Goal: Information Seeking & Learning: Learn about a topic

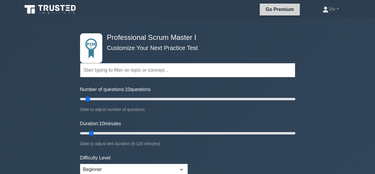
click at [270, 10] on link "Go Premium" at bounding box center [279, 9] width 35 height 7
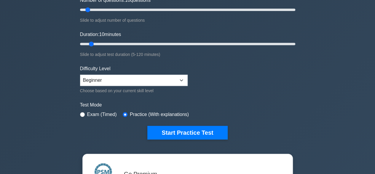
scroll to position [59, 0]
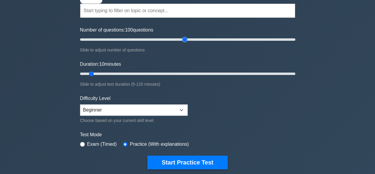
drag, startPoint x: 91, startPoint y: 39, endPoint x: 183, endPoint y: 39, distance: 92.6
type input "100"
click at [183, 39] on input "Number of questions: 100 questions" at bounding box center [187, 39] width 215 height 7
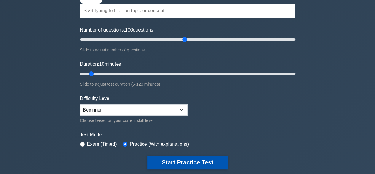
click at [175, 161] on button "Start Practice Test" at bounding box center [187, 162] width 80 height 14
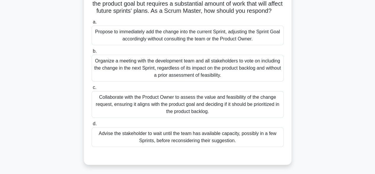
scroll to position [59, 0]
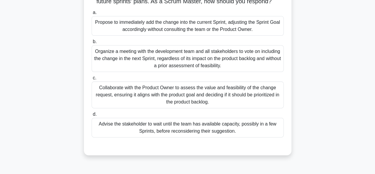
click at [179, 104] on div "Collaborate with the Product Owner to assess the value and feasibility of the c…" at bounding box center [188, 94] width 192 height 27
click at [92, 80] on input "c. Collaborate with the Product Owner to assess the value and feasibility of th…" at bounding box center [92, 78] width 0 height 4
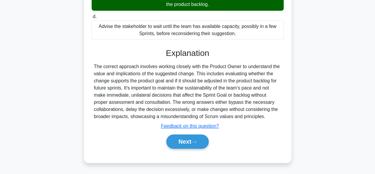
scroll to position [163, 0]
click at [177, 146] on button "Next" at bounding box center [187, 141] width 42 height 14
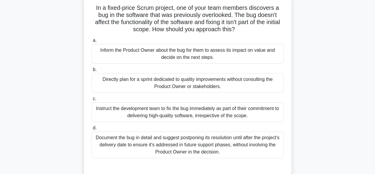
scroll to position [30, 0]
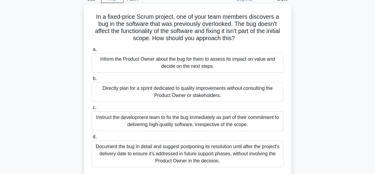
click at [186, 68] on div "Inform the Product Owner about the bug for them to assess its impact on value a…" at bounding box center [188, 63] width 192 height 20
click at [92, 51] on input "a. Inform the Product Owner about the bug for them to assess its impact on valu…" at bounding box center [92, 49] width 0 height 4
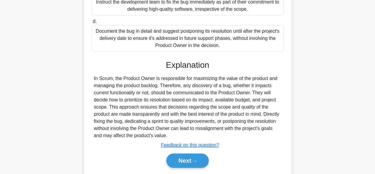
scroll to position [148, 0]
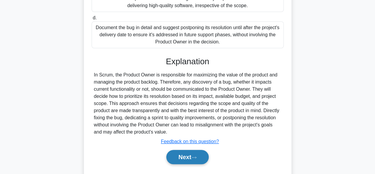
click at [182, 154] on button "Next" at bounding box center [187, 157] width 42 height 14
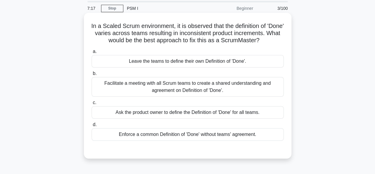
scroll to position [30, 0]
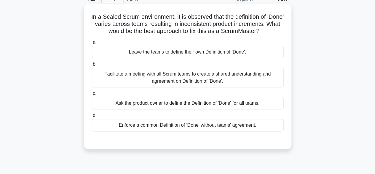
click at [184, 80] on div "Facilitate a meeting with all Scrum teams to create a shared understanding and …" at bounding box center [188, 78] width 192 height 20
click at [92, 66] on input "b. Facilitate a meeting with all Scrum teams to create a shared understanding a…" at bounding box center [92, 64] width 0 height 4
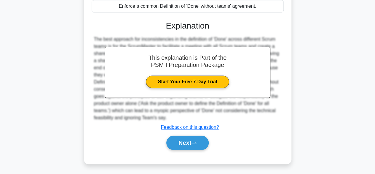
scroll to position [149, 0]
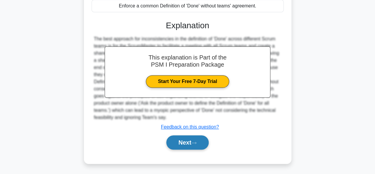
click at [188, 147] on button "Next" at bounding box center [187, 142] width 42 height 14
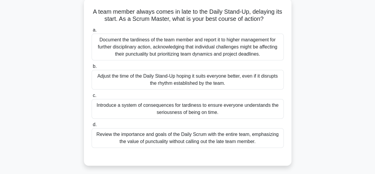
scroll to position [0, 0]
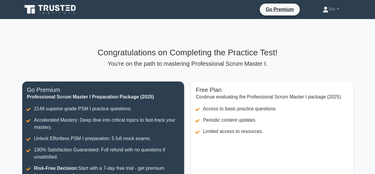
click at [127, 26] on div "Congratulations on Completing the Practice Test! You're on the path to masterin…" at bounding box center [188, 132] width 338 height 226
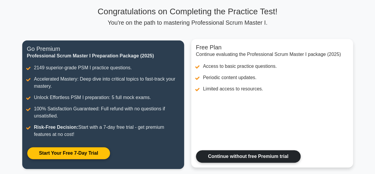
scroll to position [59, 0]
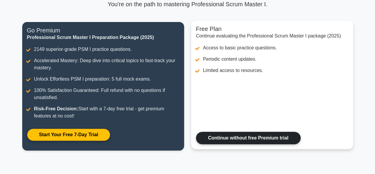
click at [285, 140] on link "Continue without free Premium trial" at bounding box center [248, 137] width 105 height 12
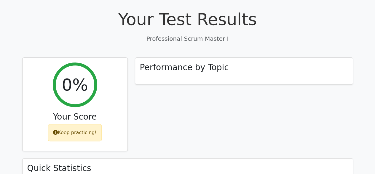
scroll to position [178, 0]
